Goal: Task Accomplishment & Management: Use online tool/utility

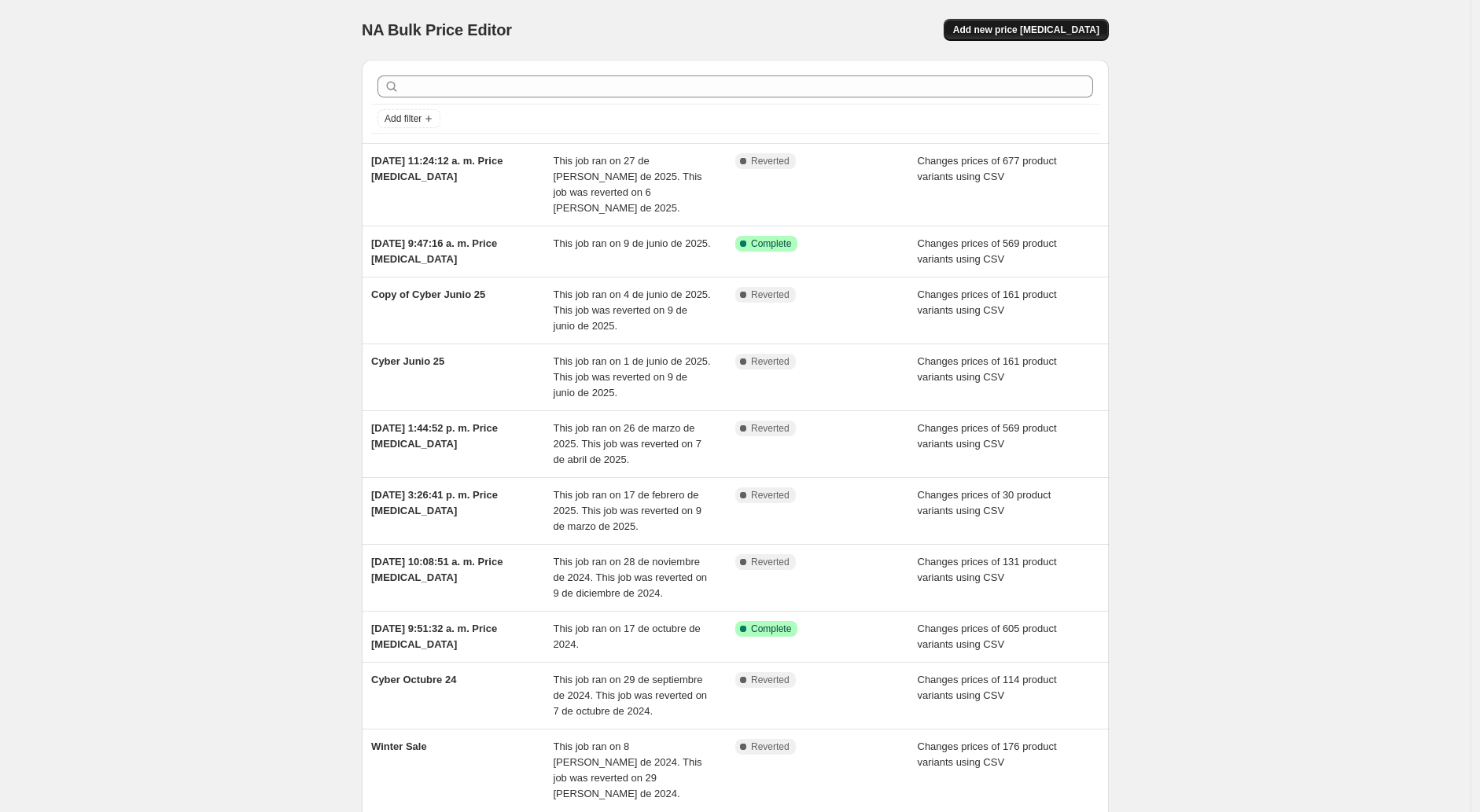
click at [1049, 32] on span "Add new price [MEDICAL_DATA]" at bounding box center [1026, 30] width 147 height 12
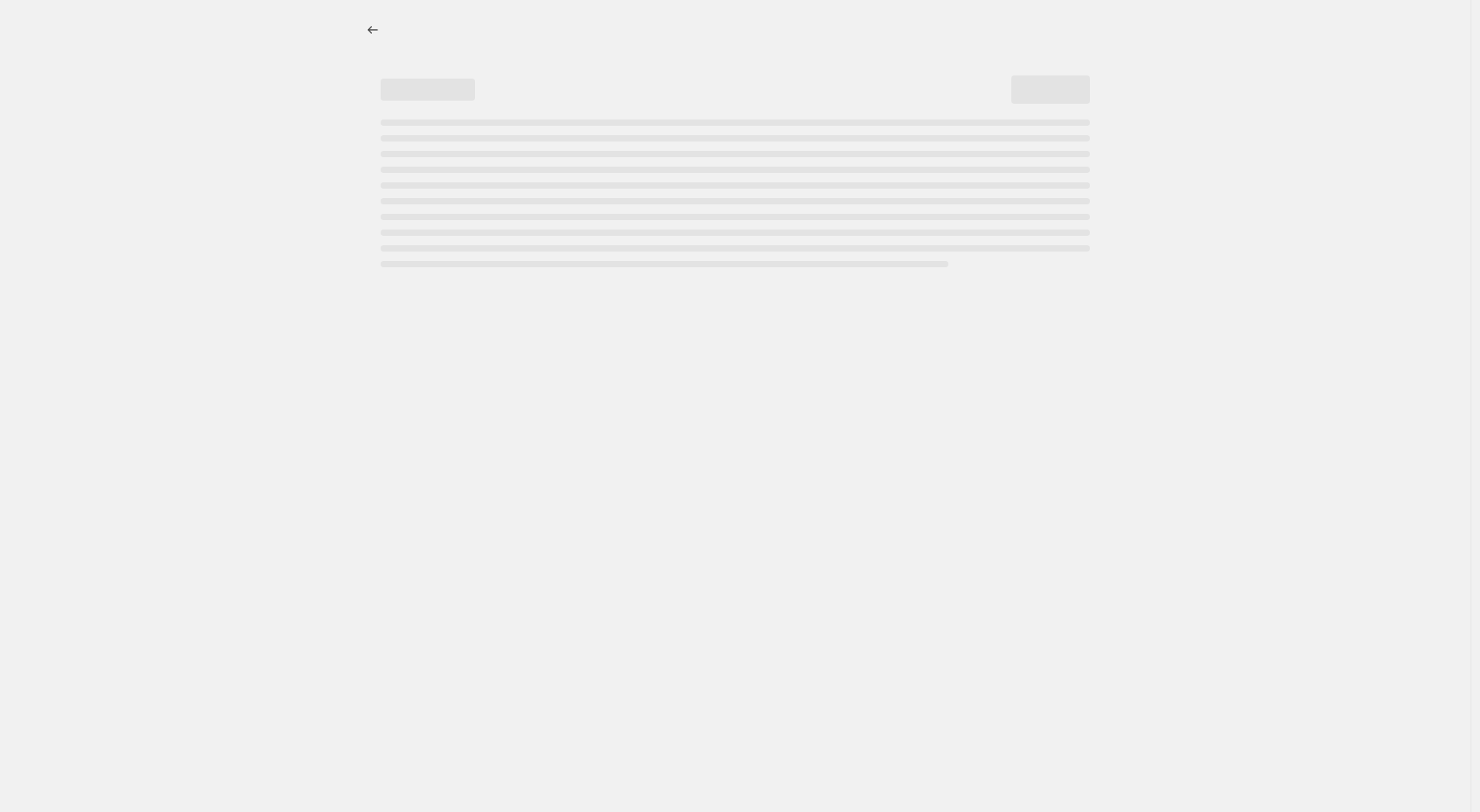
select select "percentage"
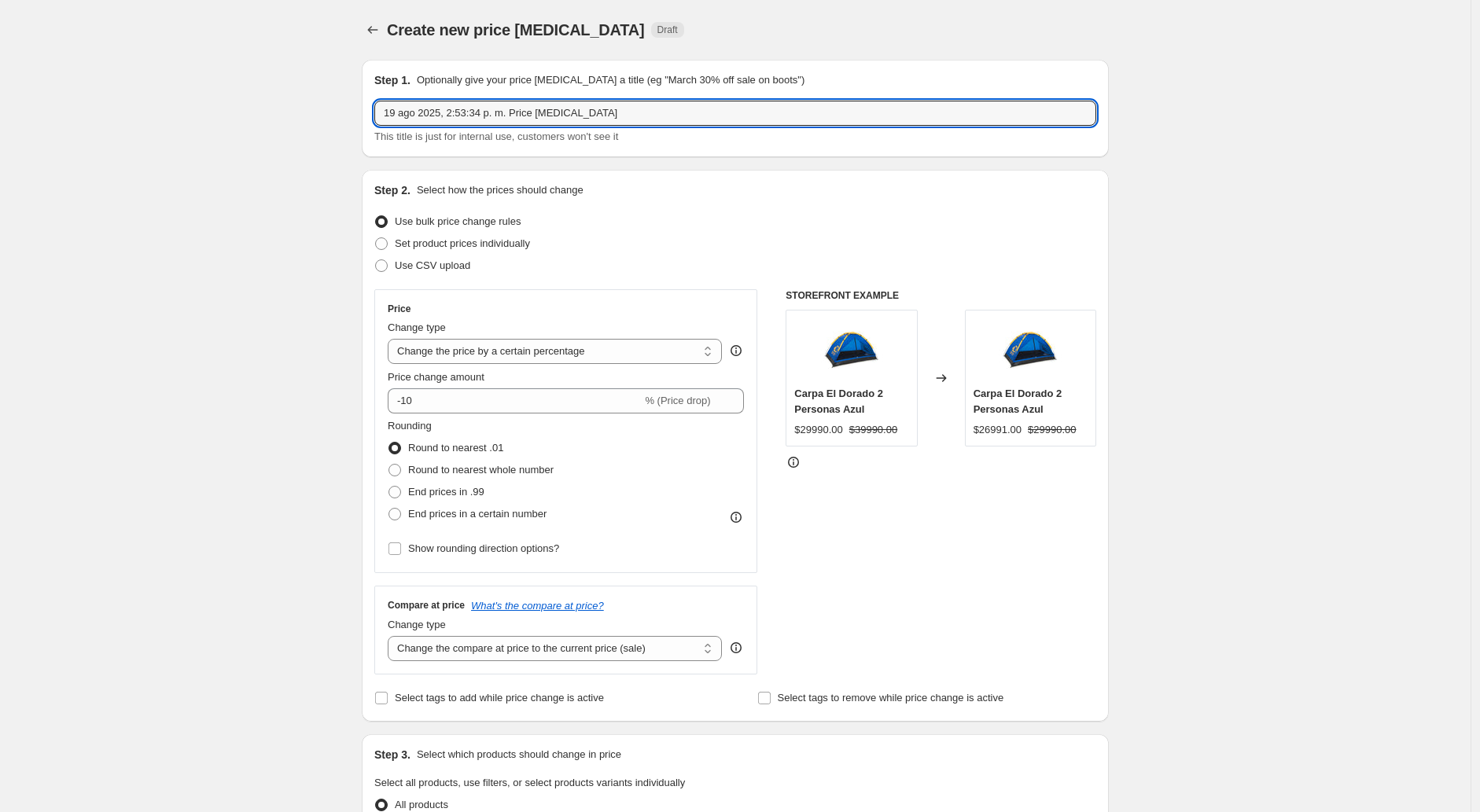
drag, startPoint x: 631, startPoint y: 110, endPoint x: 344, endPoint y: 127, distance: 287.5
click at [346, 127] on div "Create new price [MEDICAL_DATA]. This page is ready Create new price [MEDICAL_D…" at bounding box center [735, 788] width 1470 height 1576
type input "Nuevos precios 2026"
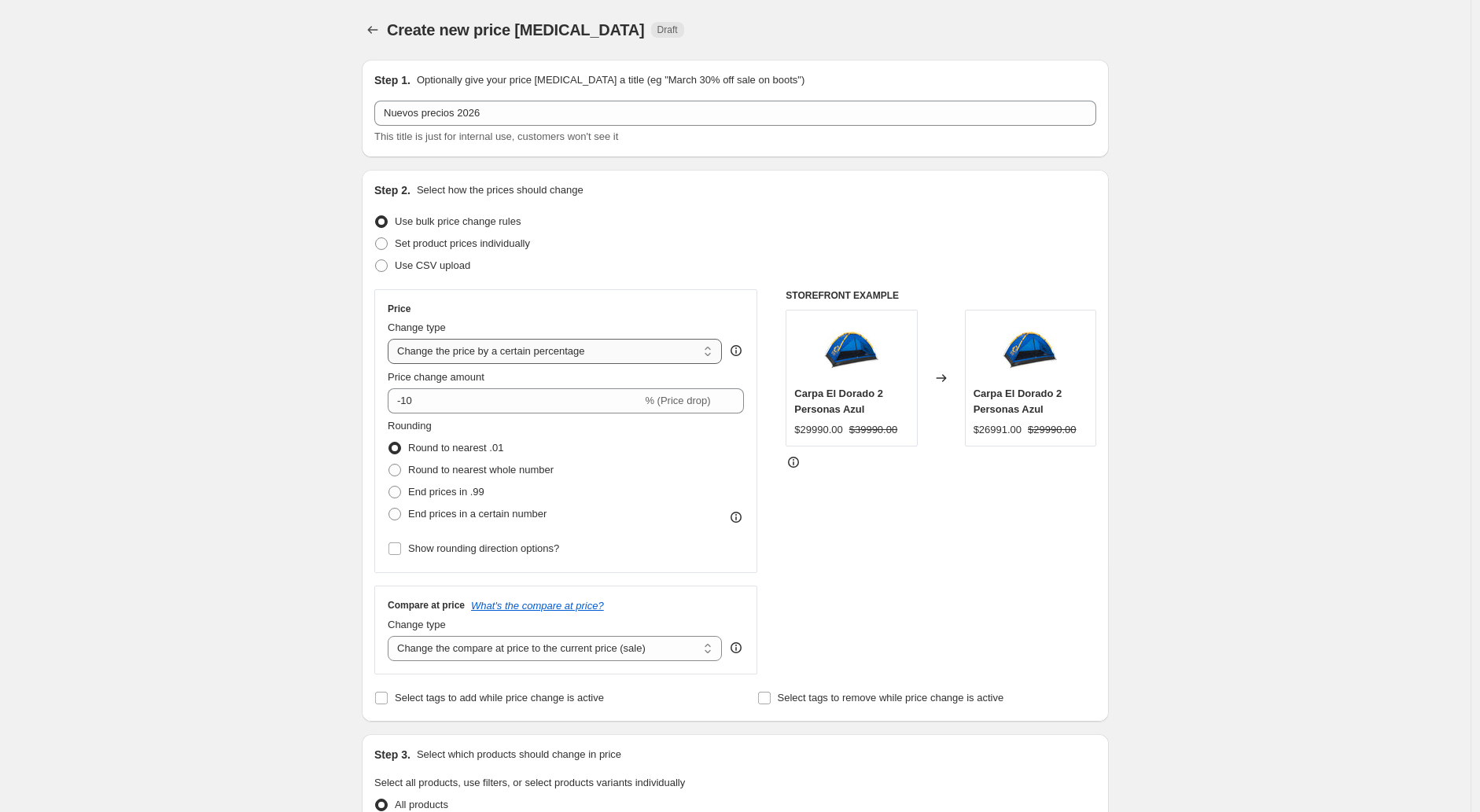
click at [648, 346] on select "Change the price to a certain amount Change the price by a certain amount Chang…" at bounding box center [555, 351] width 334 height 25
click at [433, 241] on span "Set product prices individually" at bounding box center [462, 243] width 135 height 11
click at [376, 238] on input "Set product prices individually" at bounding box center [375, 237] width 1 height 1
radio input "true"
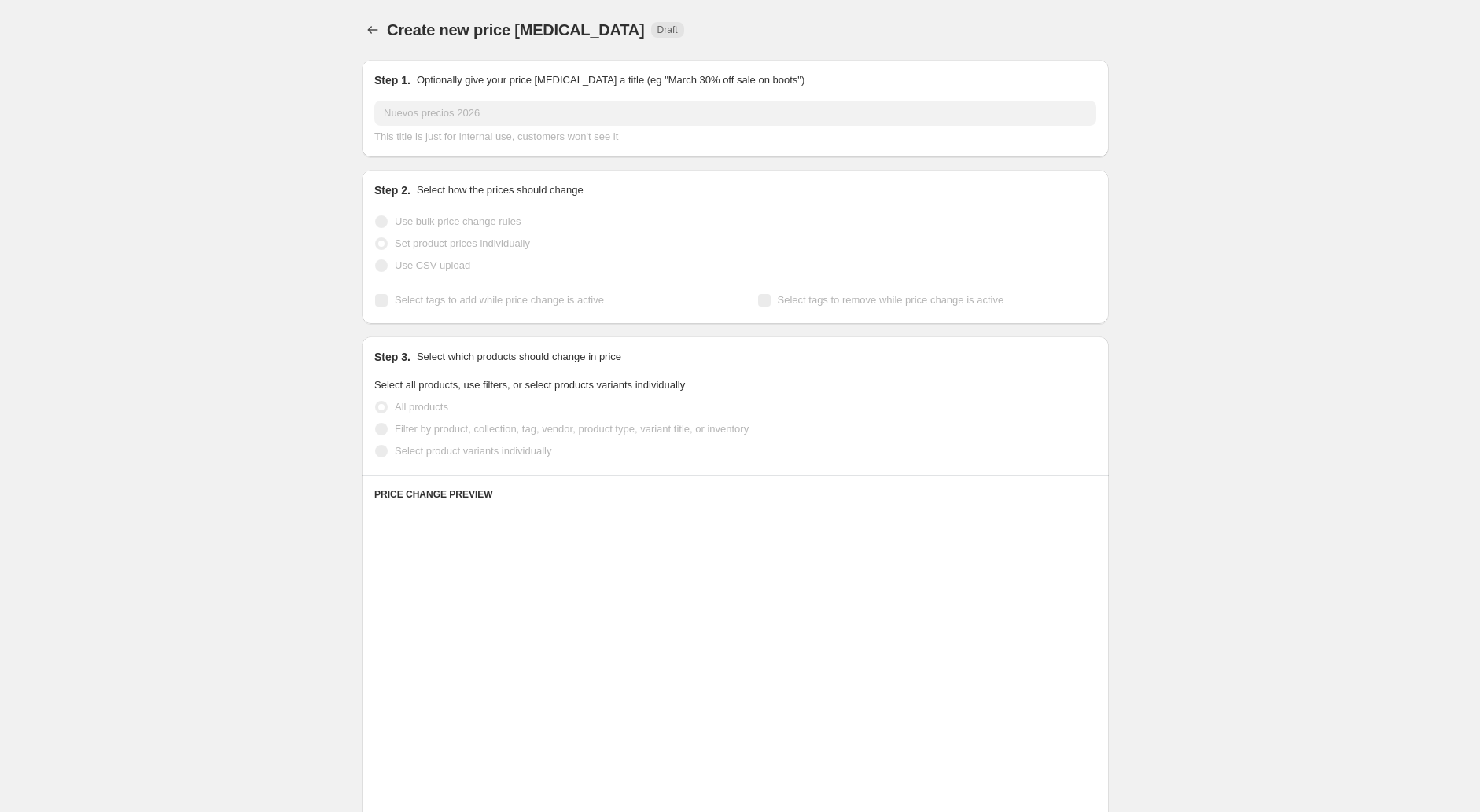
click at [400, 270] on span "Use CSV upload" at bounding box center [432, 265] width 75 height 11
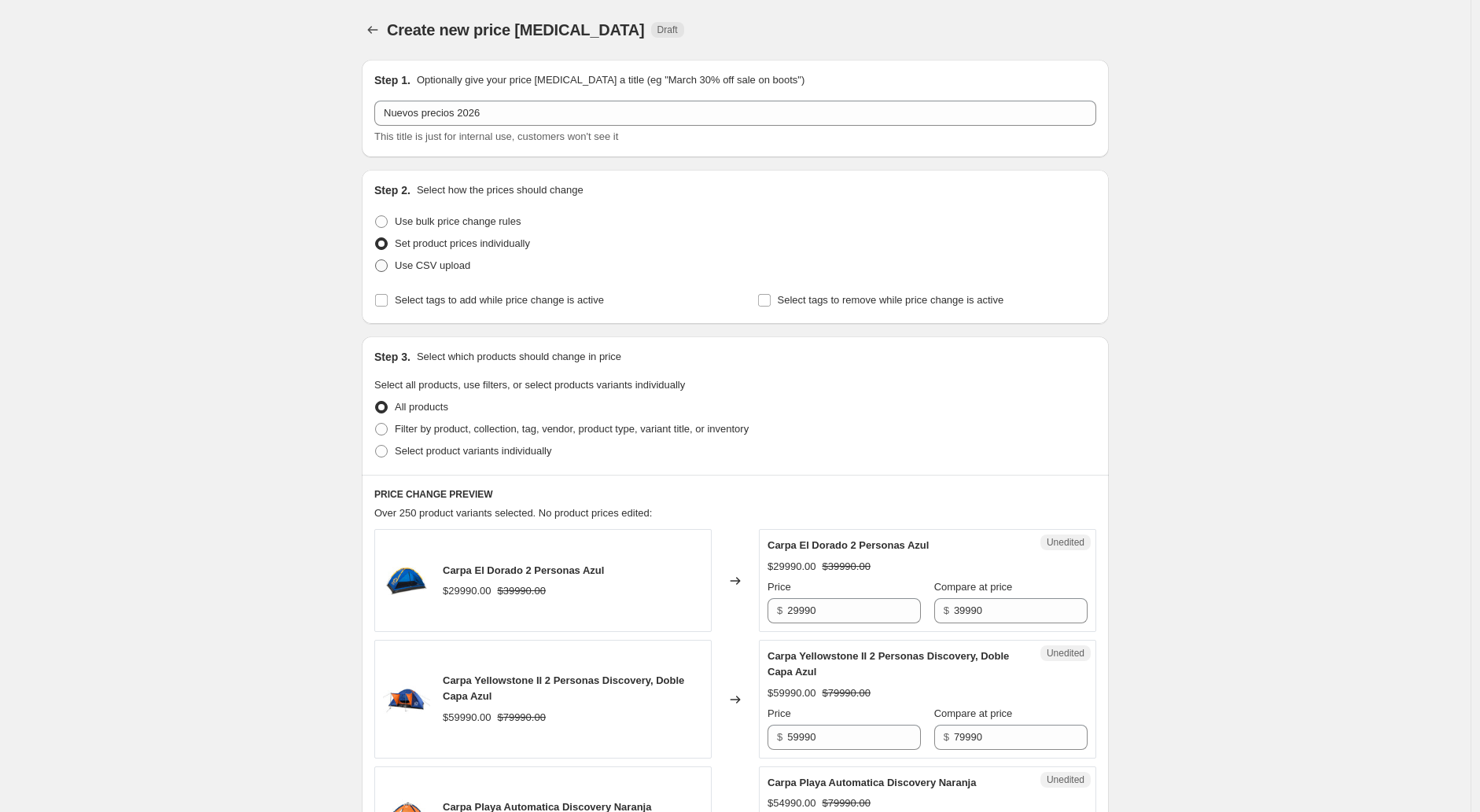
click at [402, 270] on span "Use CSV upload" at bounding box center [432, 265] width 75 height 11
click at [376, 260] on input "Use CSV upload" at bounding box center [375, 259] width 1 height 1
radio input "true"
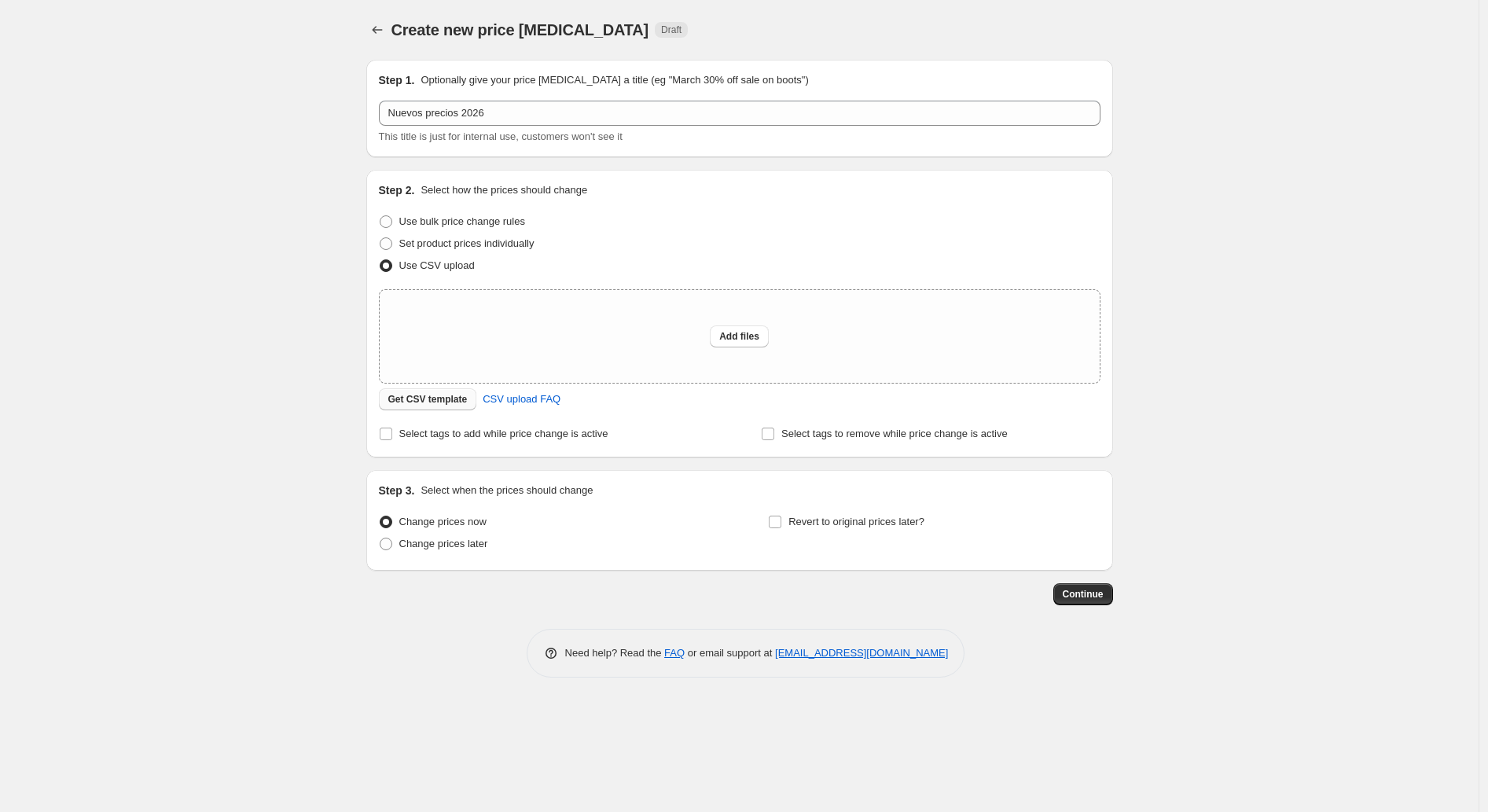
click at [436, 402] on span "Get CSV template" at bounding box center [428, 399] width 79 height 12
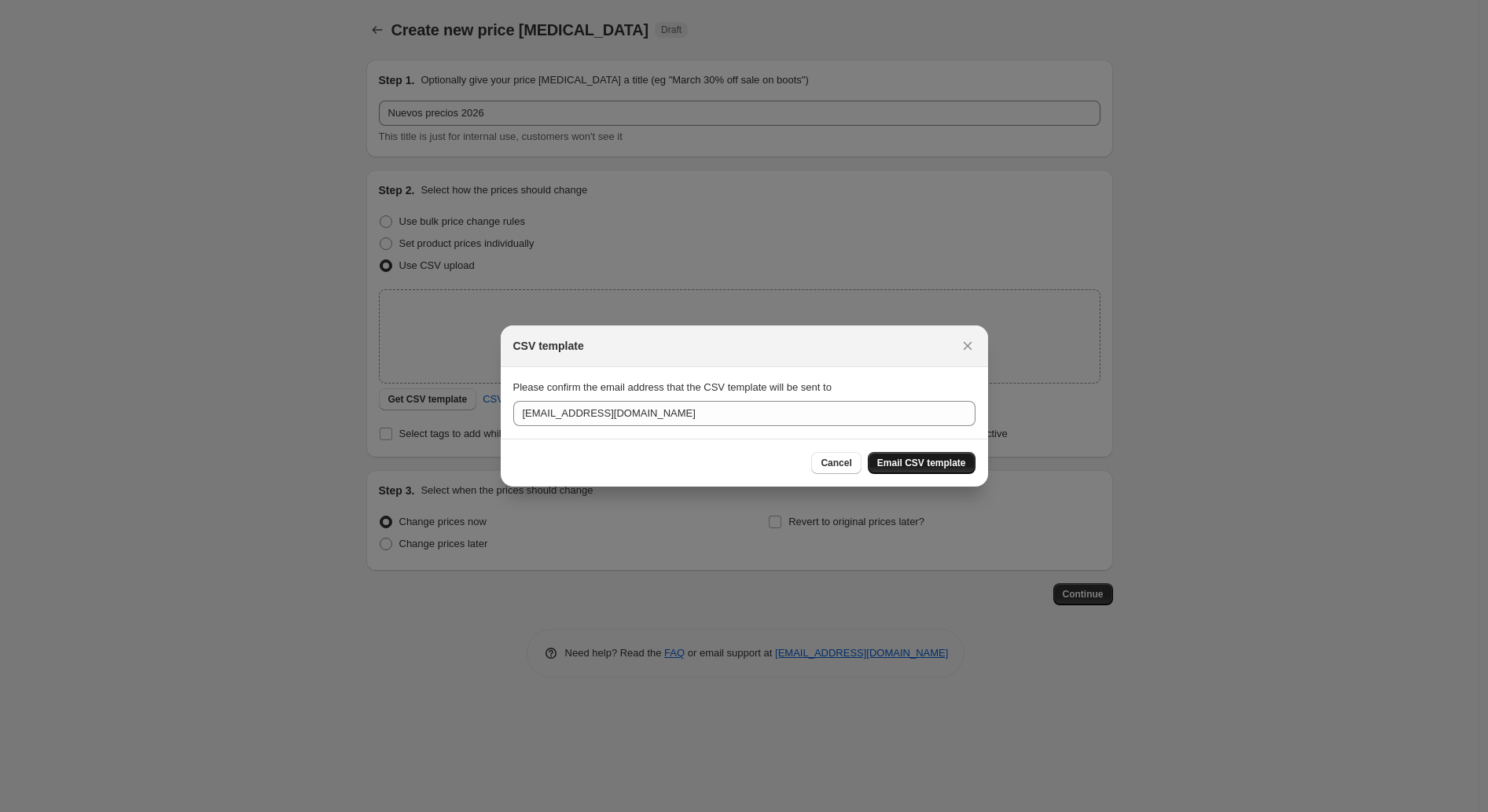
click at [937, 465] on span "Email CSV template" at bounding box center [921, 462] width 89 height 12
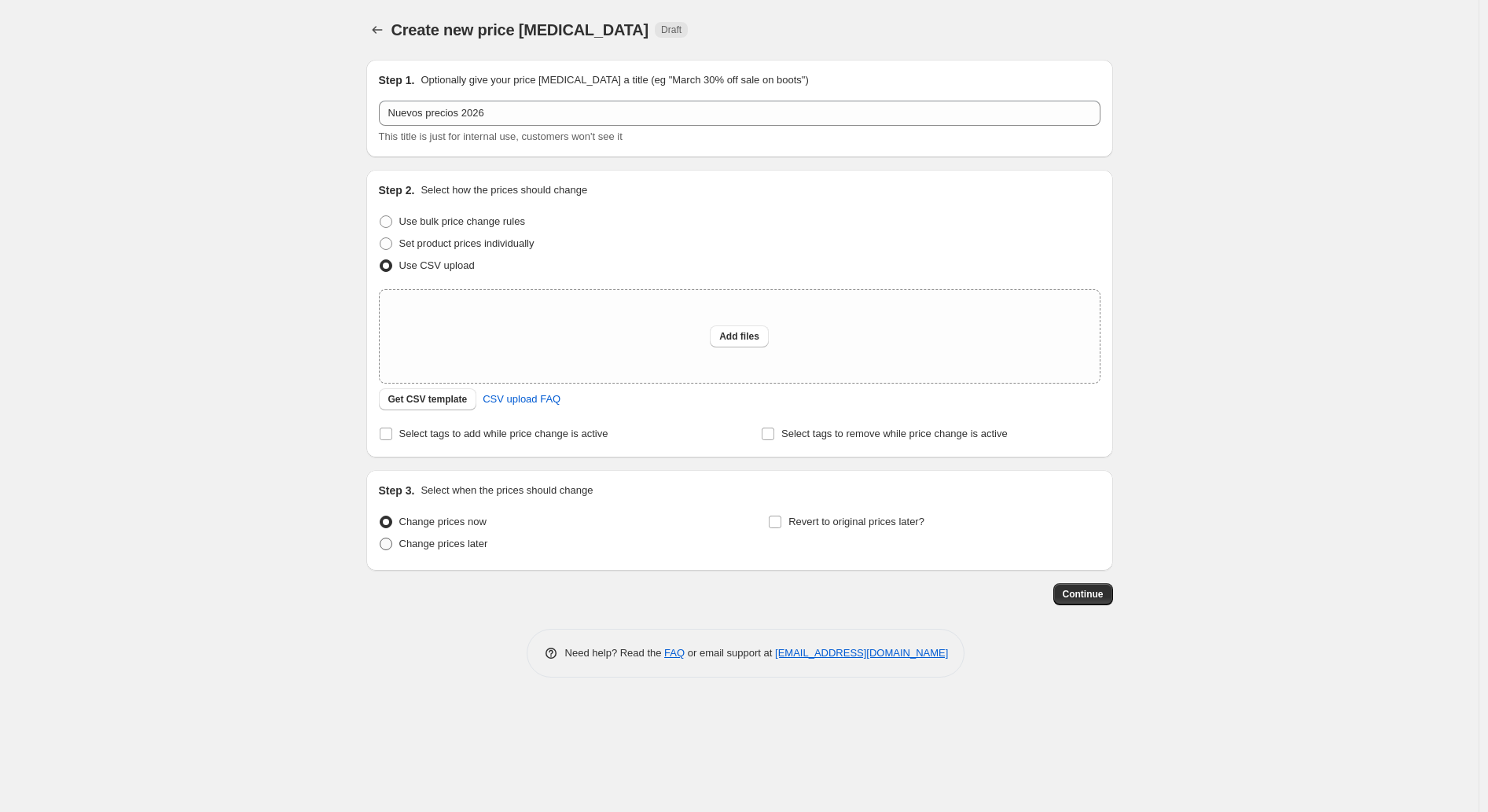
click at [459, 544] on span "Change prices later" at bounding box center [443, 543] width 89 height 11
click at [380, 538] on input "Change prices later" at bounding box center [380, 538] width 1 height 1
radio input "true"
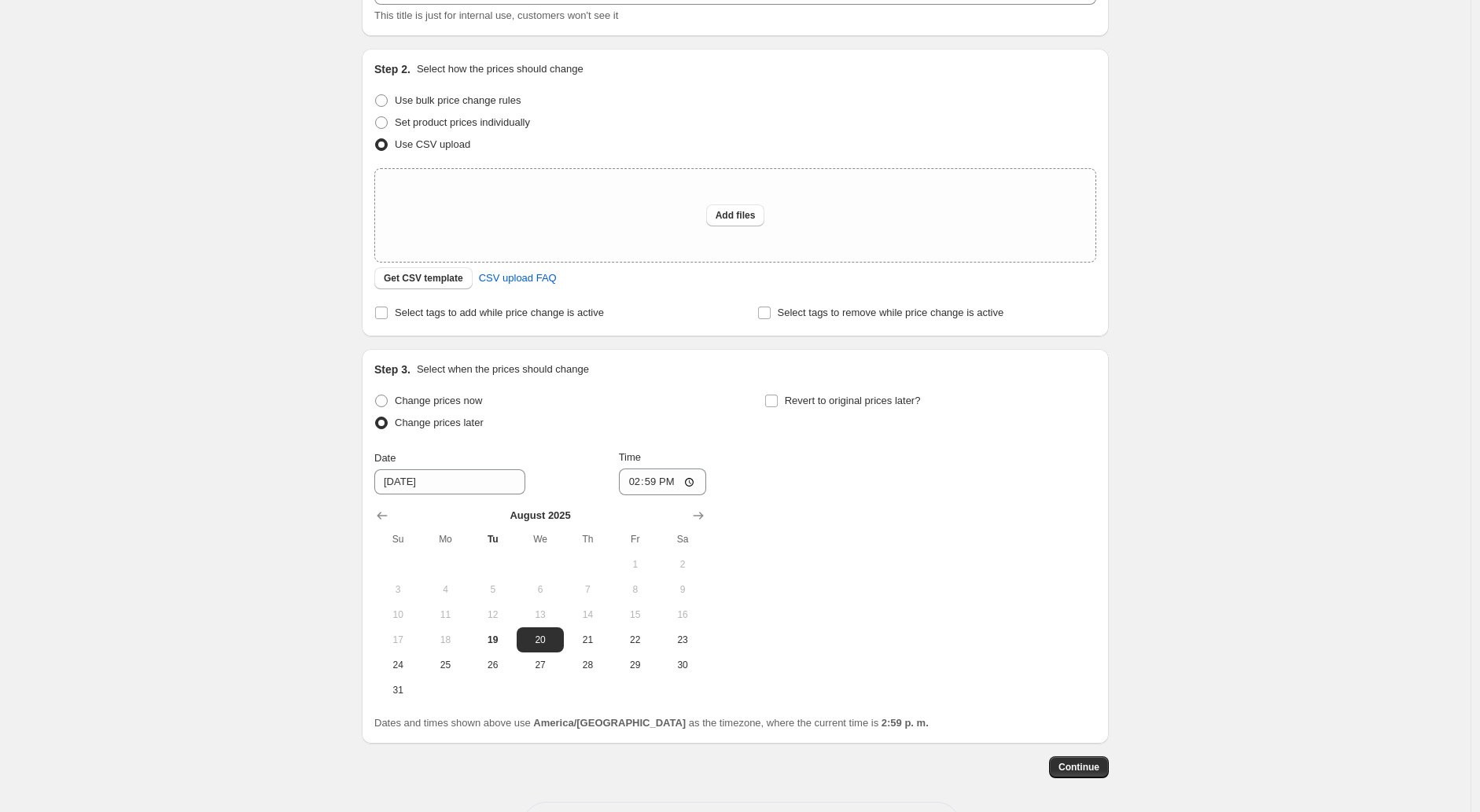
scroll to position [175, 0]
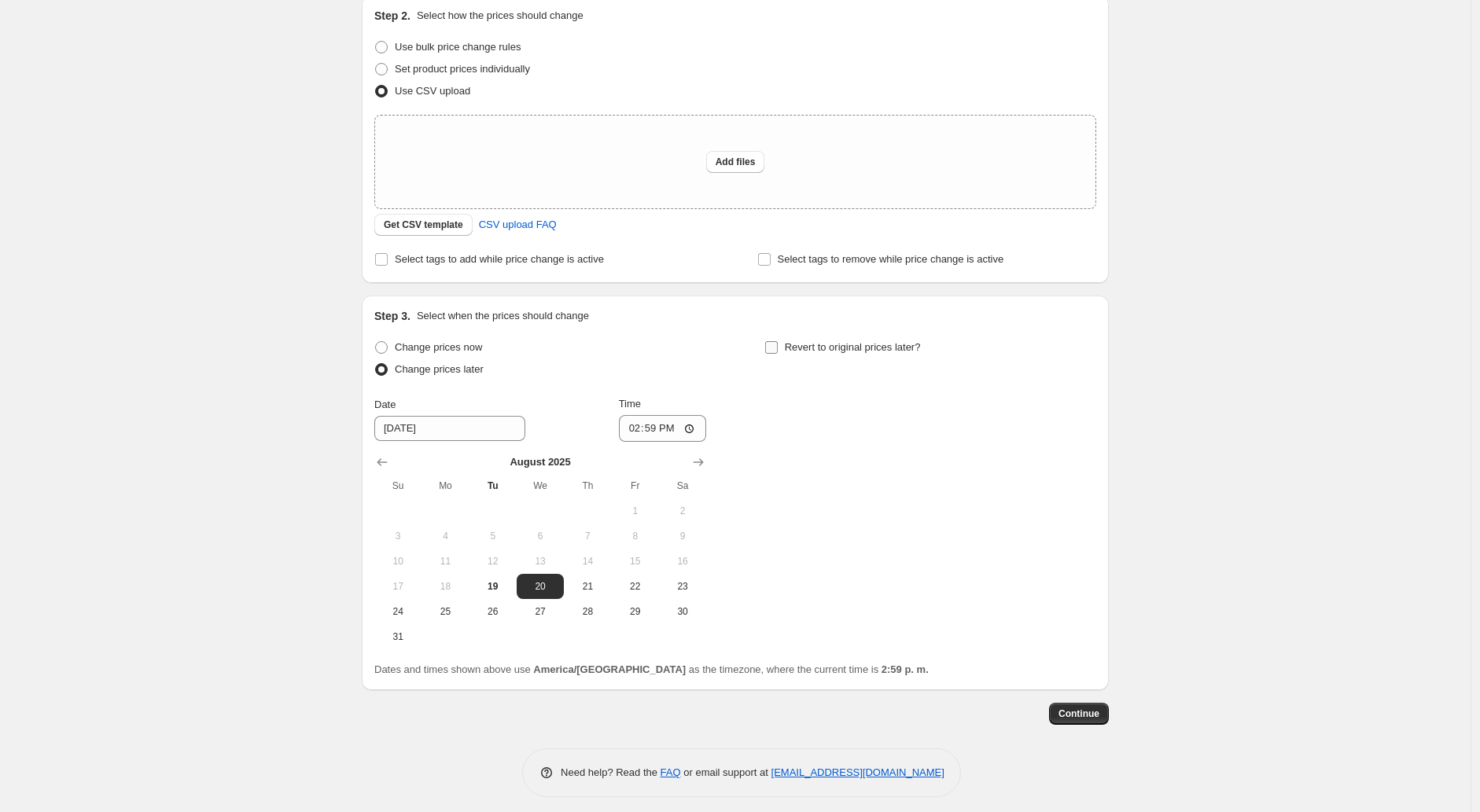
click at [773, 350] on input "Revert to original prices later?" at bounding box center [772, 348] width 12 height 12
click at [773, 349] on input "Revert to original prices later?" at bounding box center [772, 348] width 12 height 12
checkbox input "false"
click at [447, 346] on span "Change prices now" at bounding box center [438, 347] width 87 height 11
click at [376, 342] on input "Change prices now" at bounding box center [375, 342] width 1 height 1
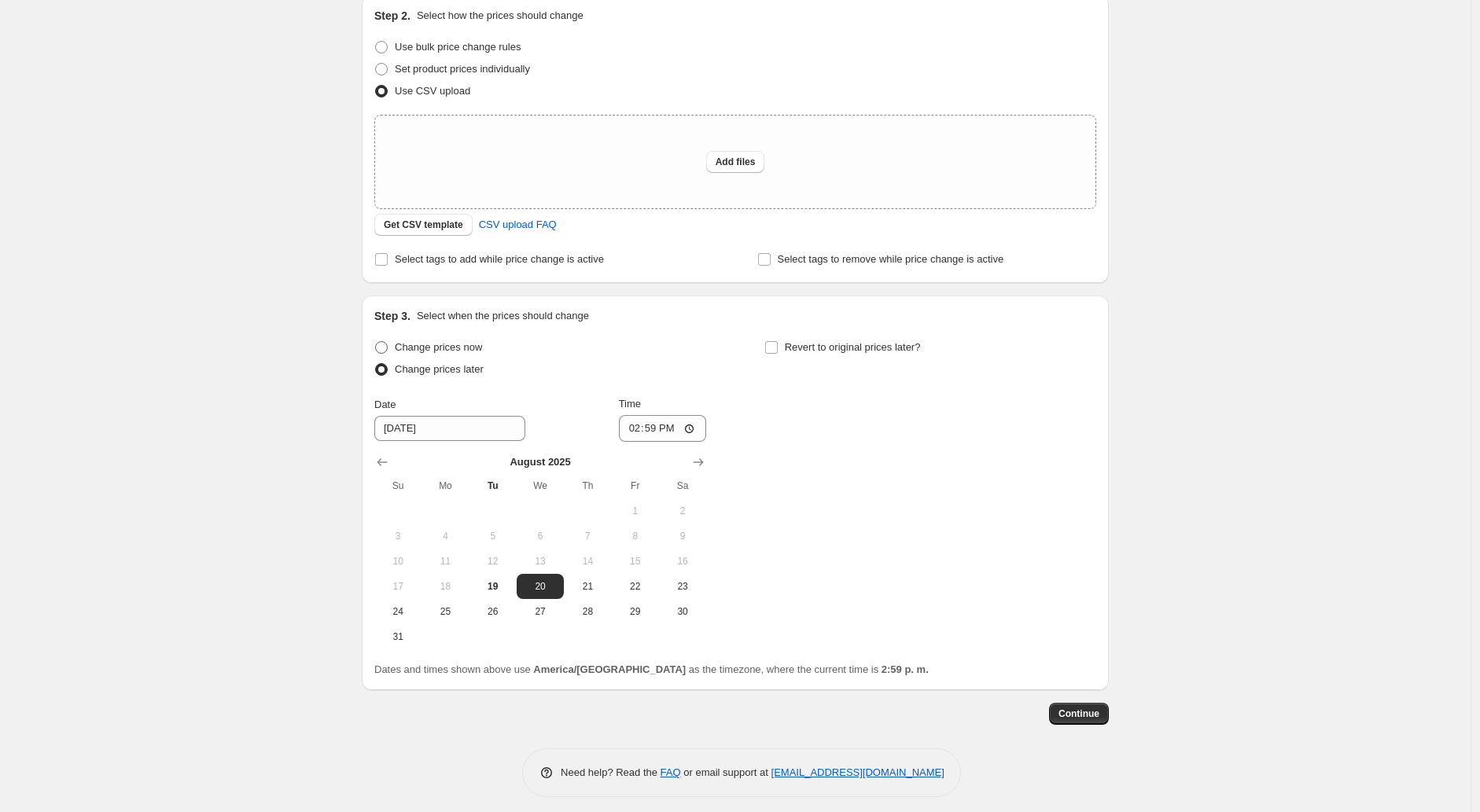
radio input "true"
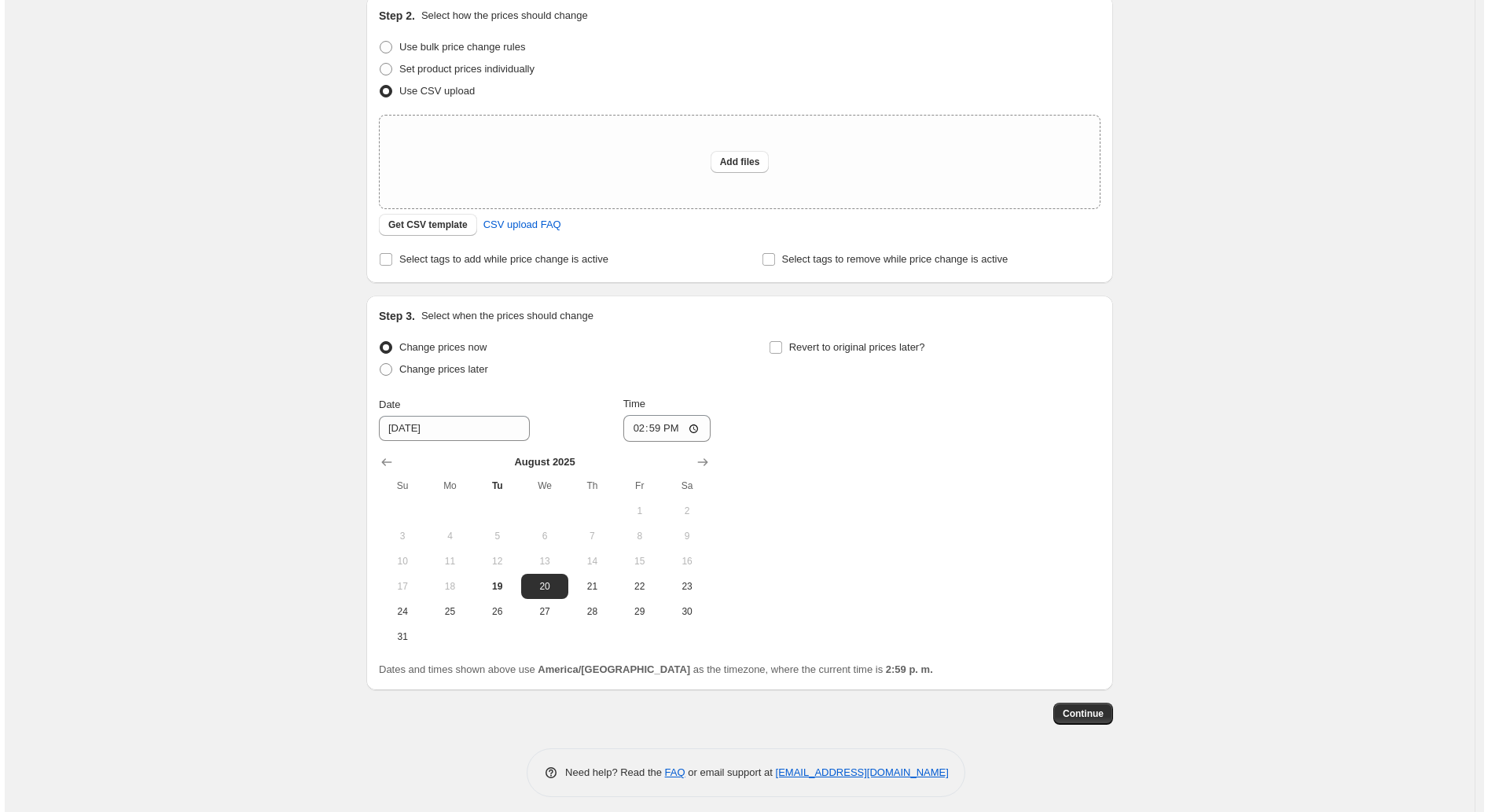
scroll to position [0, 0]
